Goal: Task Accomplishment & Management: Complete application form

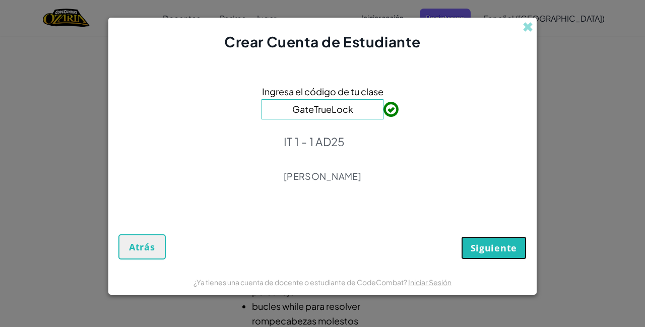
click at [512, 245] on span "Siguiente" at bounding box center [493, 248] width 46 height 12
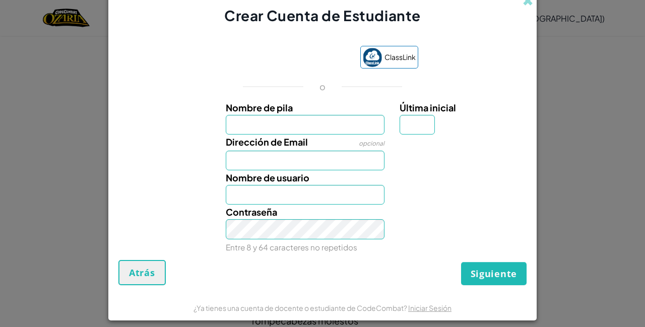
click at [492, 74] on div "ClassLink o Nombre de pila Última inicial Dirección de Email opcional Nombre de…" at bounding box center [322, 148] width 408 height 224
click at [350, 129] on input "Nombre de pila" at bounding box center [305, 125] width 159 height 20
type input "AnaYuri48"
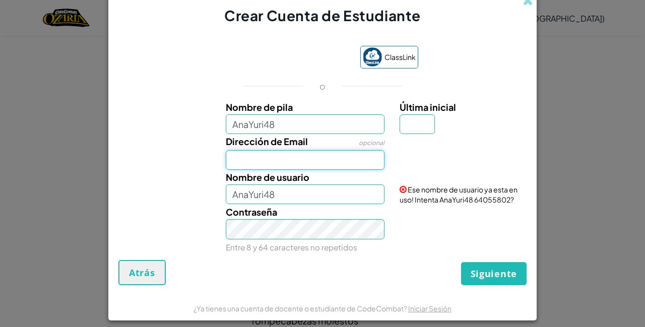
click at [315, 161] on input "Dirección de Email" at bounding box center [305, 160] width 159 height 20
click at [342, 164] on input "Dirección de Email" at bounding box center [305, 160] width 159 height 20
click at [332, 157] on input "Dirección de Email" at bounding box center [305, 160] width 159 height 20
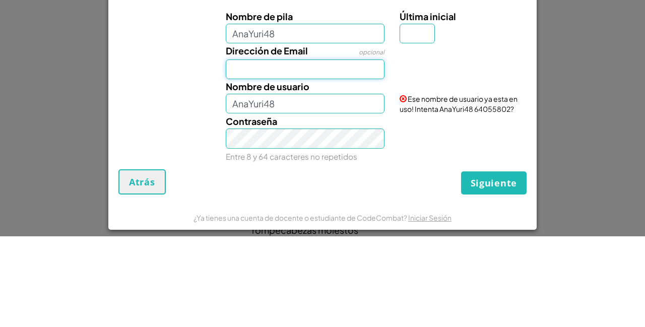
type input "[EMAIL_ADDRESS][DOMAIN_NAME]"
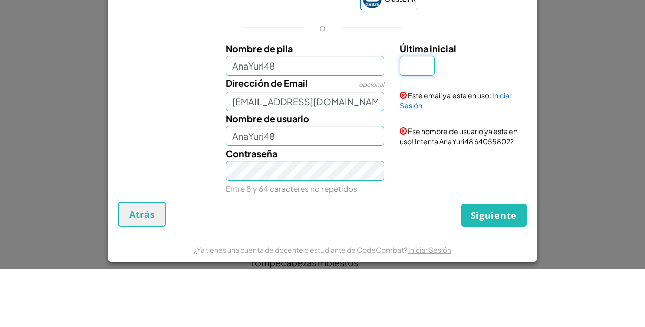
click at [423, 127] on input "Última inicial" at bounding box center [416, 124] width 35 height 20
type input "Y"
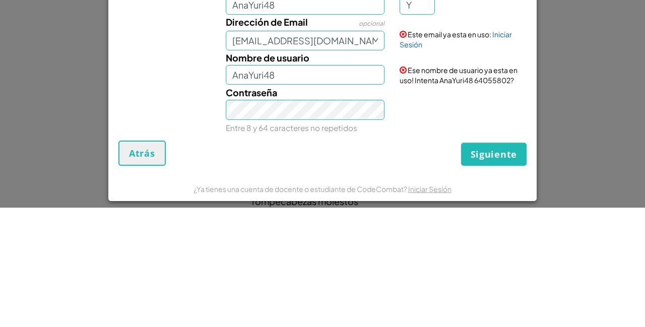
click at [510, 157] on link "Iniciar Sesión" at bounding box center [455, 158] width 112 height 19
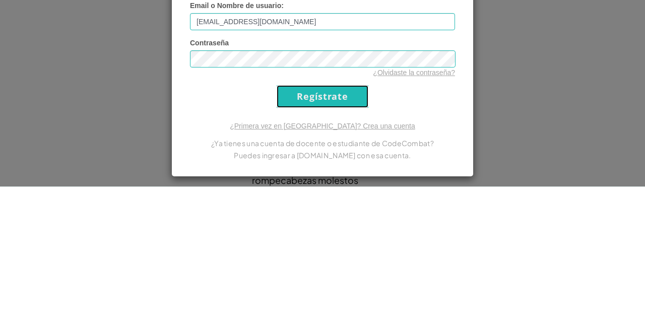
click at [358, 238] on input "Regístrate" at bounding box center [323, 237] width 92 height 23
